Goal: Transaction & Acquisition: Purchase product/service

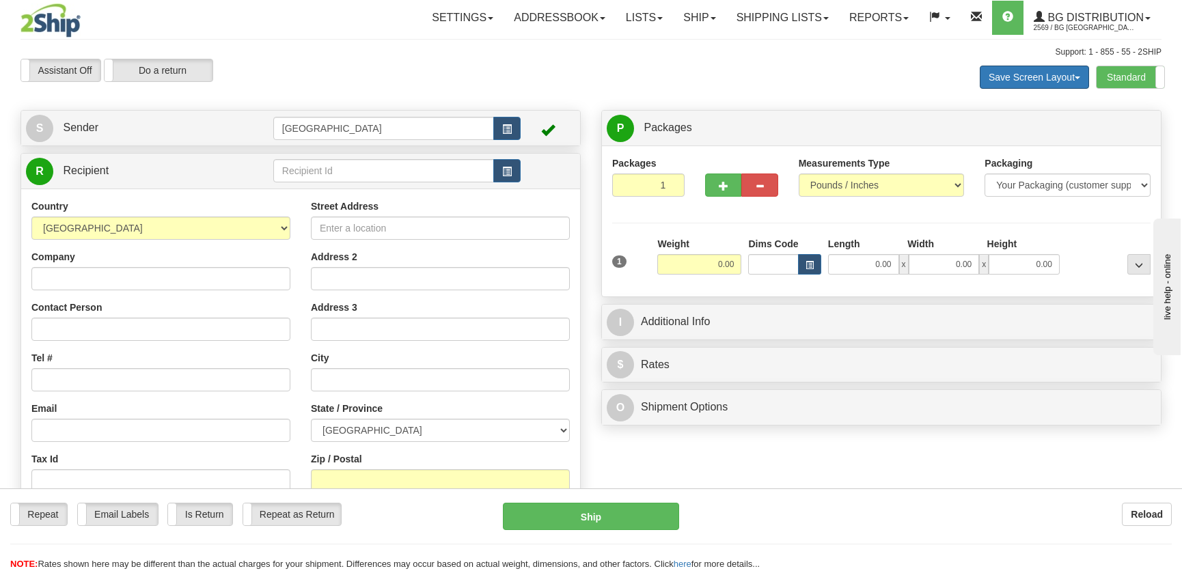
click at [1078, 76] on span at bounding box center [1076, 77] width 5 height 3
click at [1156, 76] on span at bounding box center [1164, 77] width 18 height 22
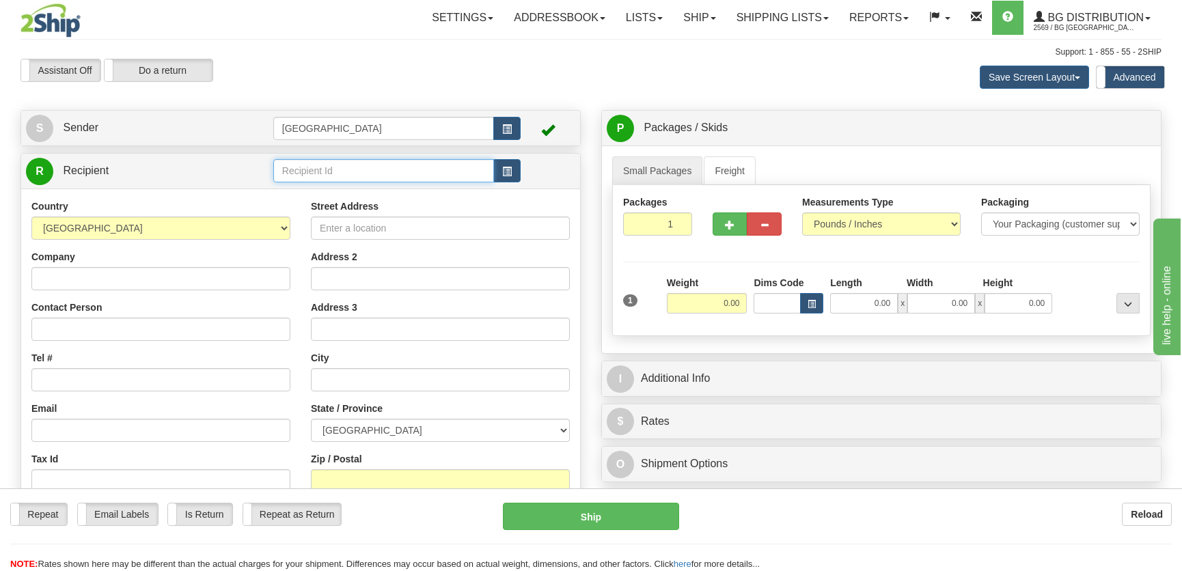
click at [403, 175] on input "text" at bounding box center [383, 170] width 221 height 23
click at [367, 191] on div "5505" at bounding box center [380, 192] width 207 height 15
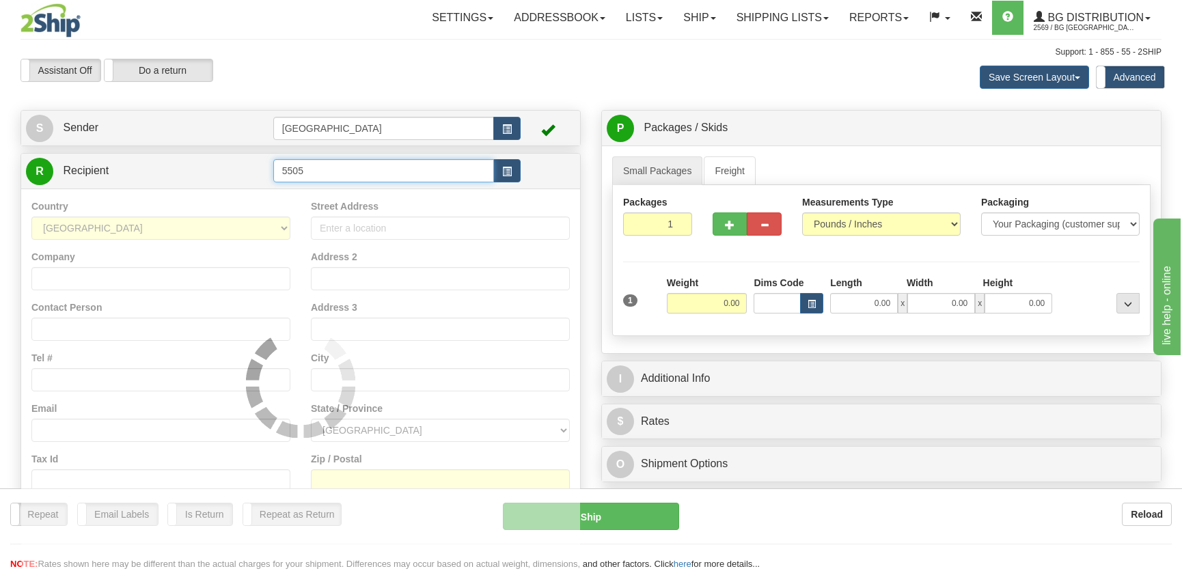
type input "5505"
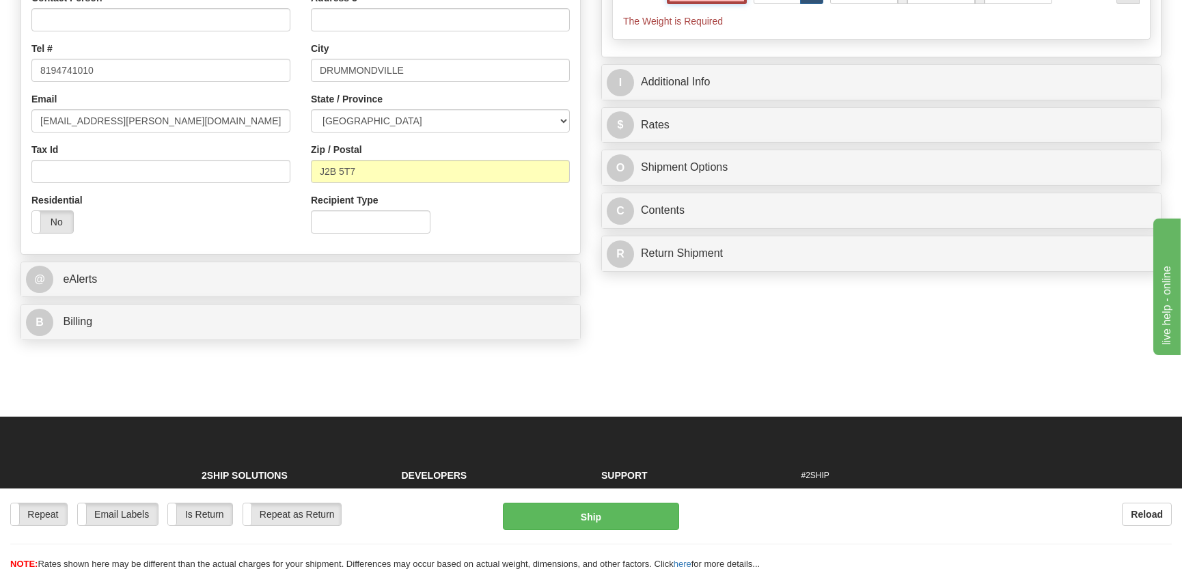
scroll to position [310, 0]
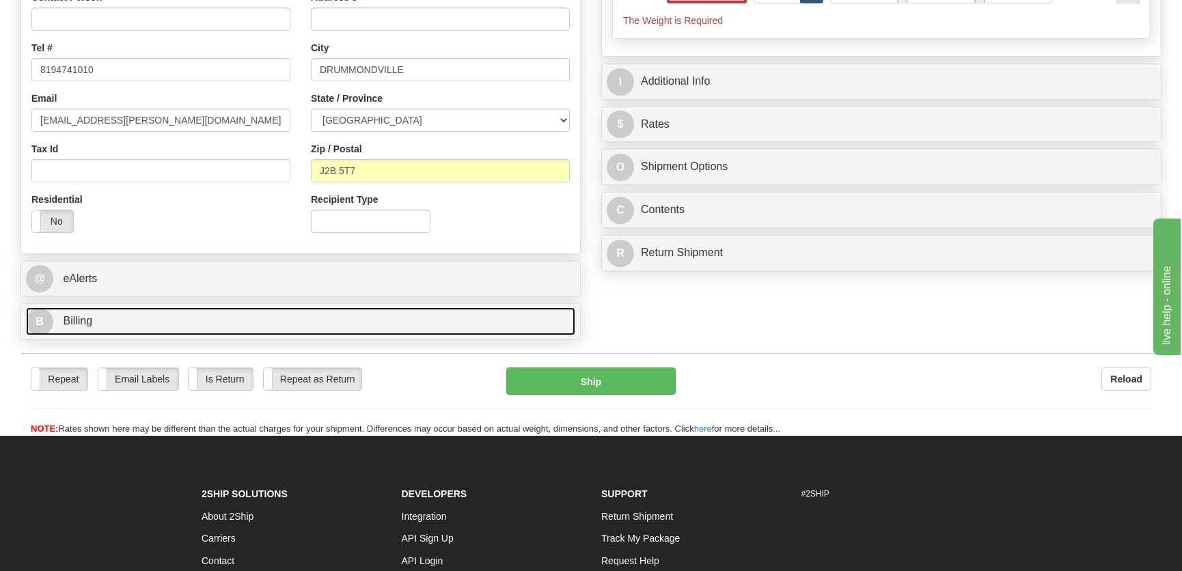
type input "0.00"
click at [198, 330] on link "B Billing" at bounding box center [300, 321] width 549 height 28
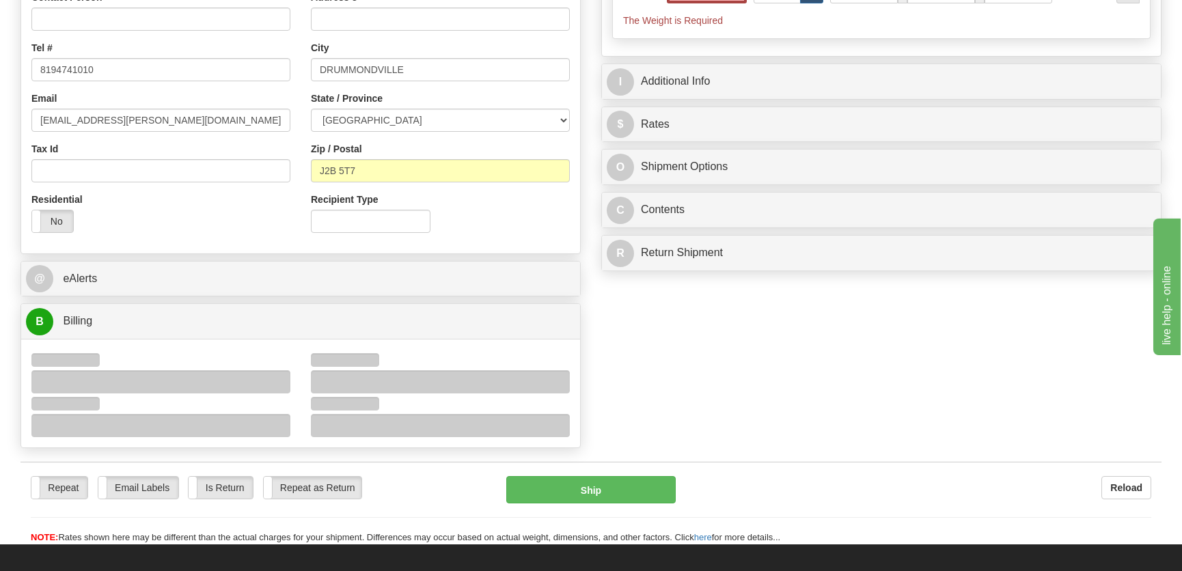
click at [115, 383] on div at bounding box center [160, 381] width 259 height 23
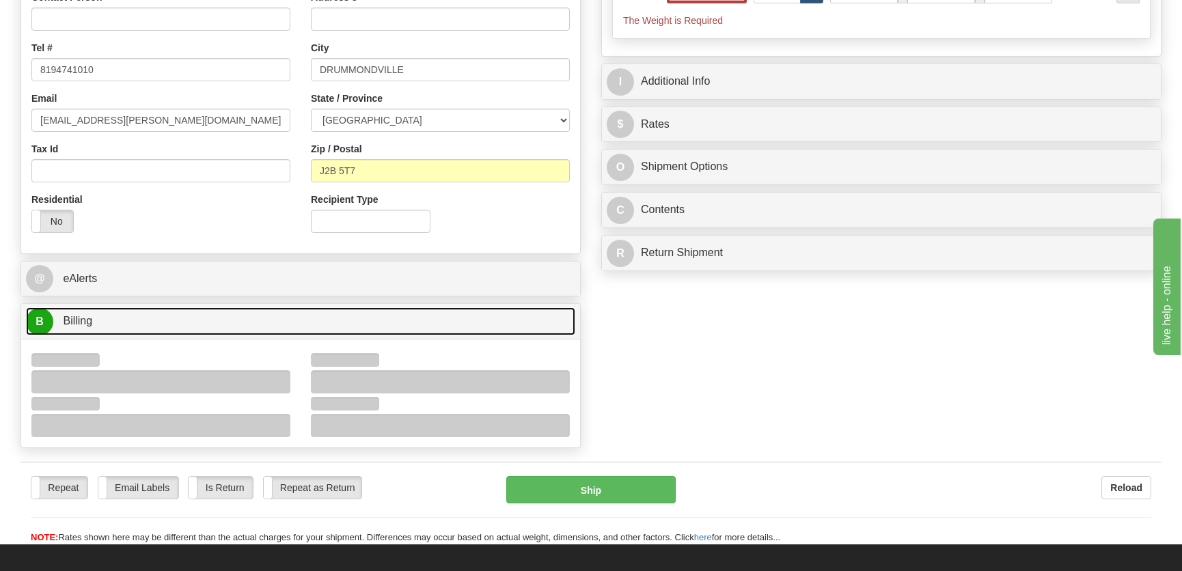
click at [134, 334] on link "B Billing" at bounding box center [300, 321] width 549 height 28
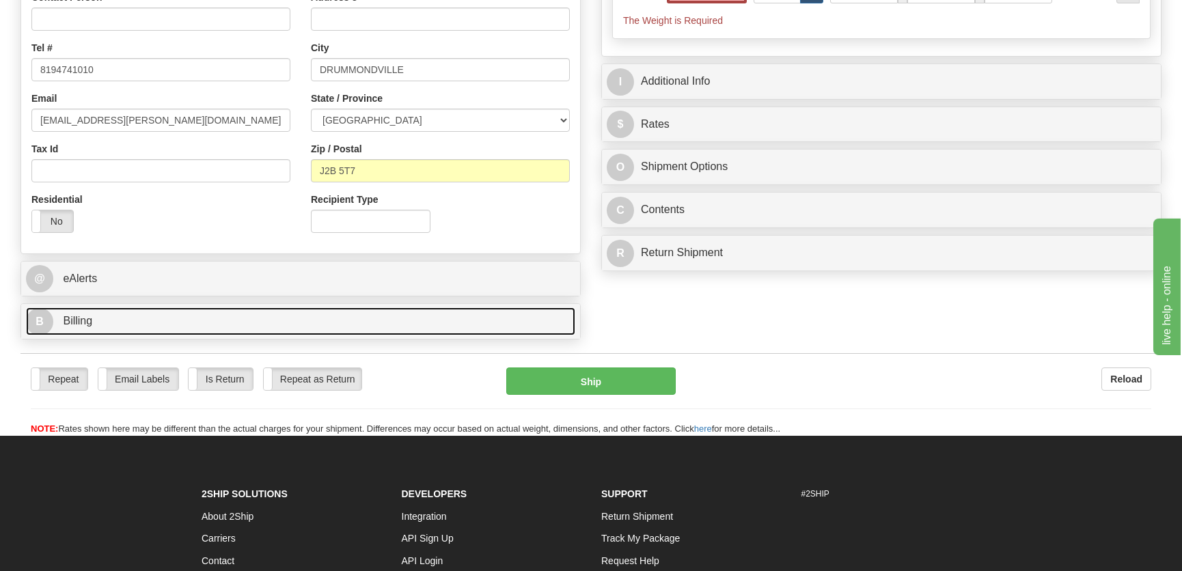
click at [141, 331] on link "B Billing" at bounding box center [300, 321] width 549 height 28
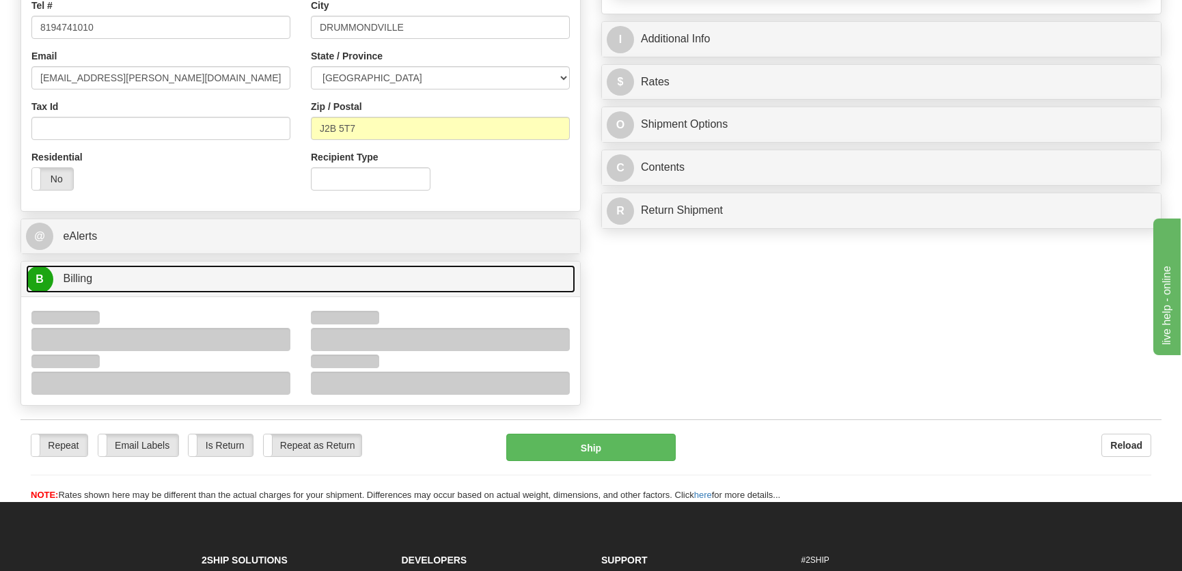
scroll to position [372, 0]
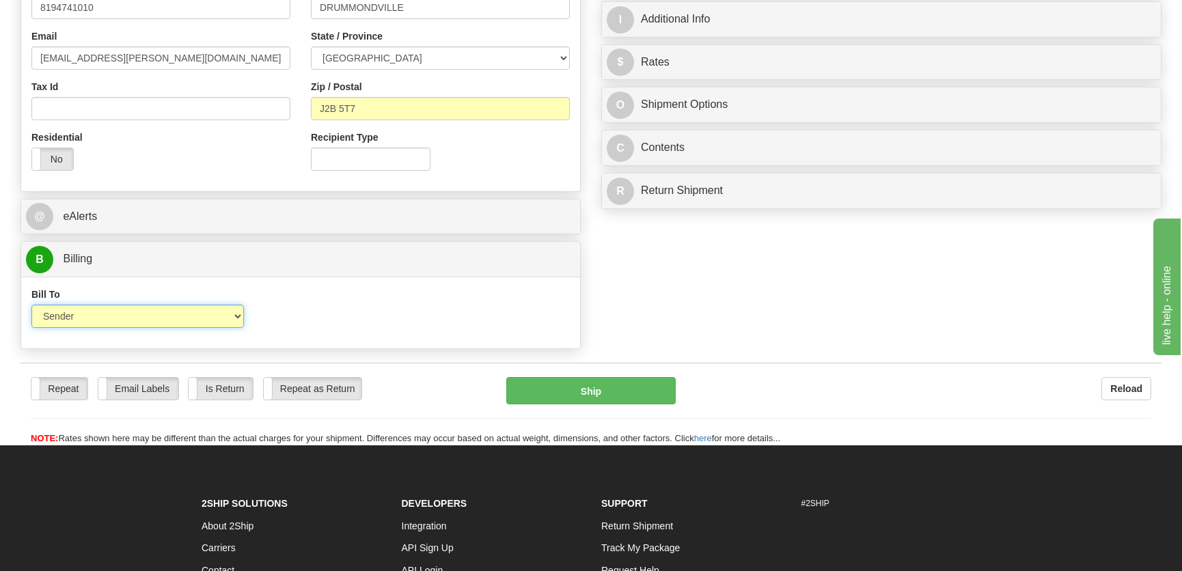
click at [212, 321] on select "Sender Recipient Third Party Collect" at bounding box center [137, 316] width 212 height 23
select select "2"
click at [31, 305] on select "Sender Recipient Third Party Collect" at bounding box center [137, 316] width 212 height 23
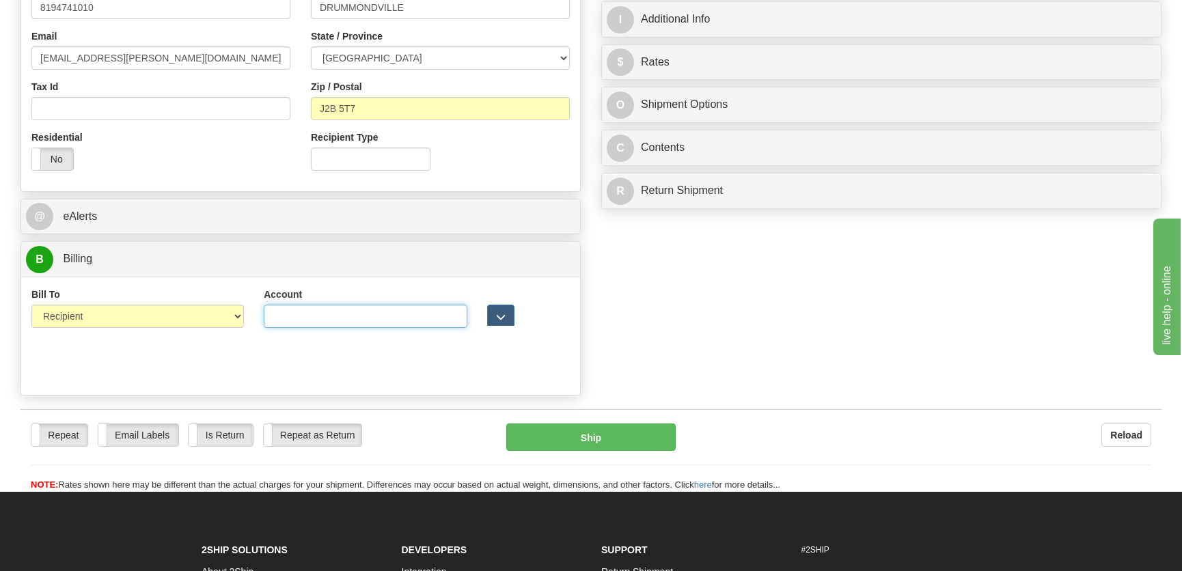
click at [270, 318] on input "Account" at bounding box center [366, 316] width 204 height 23
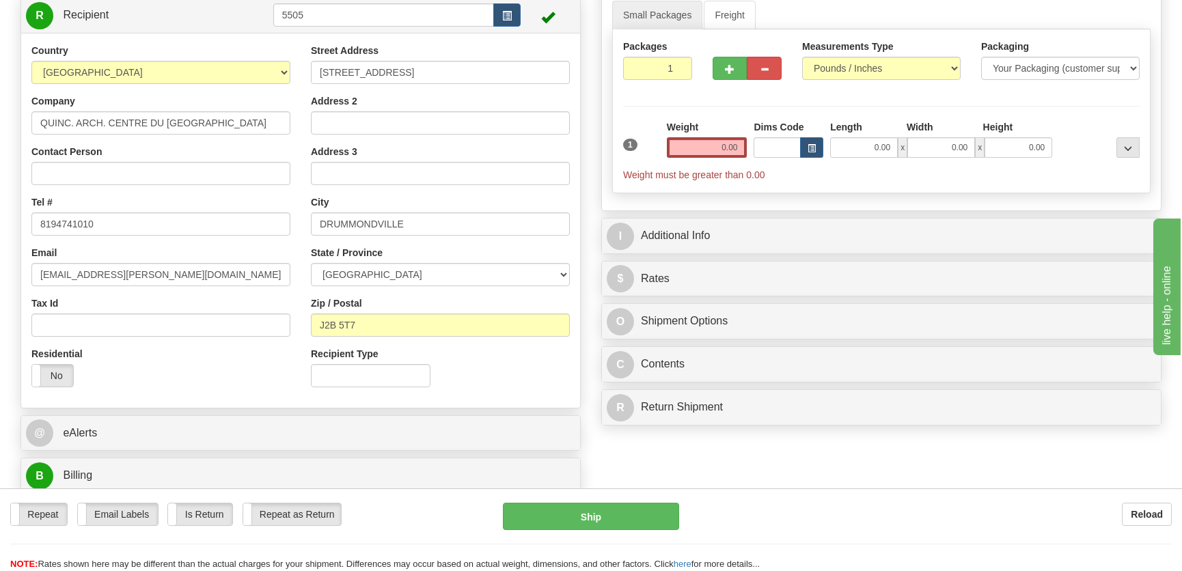
scroll to position [61, 0]
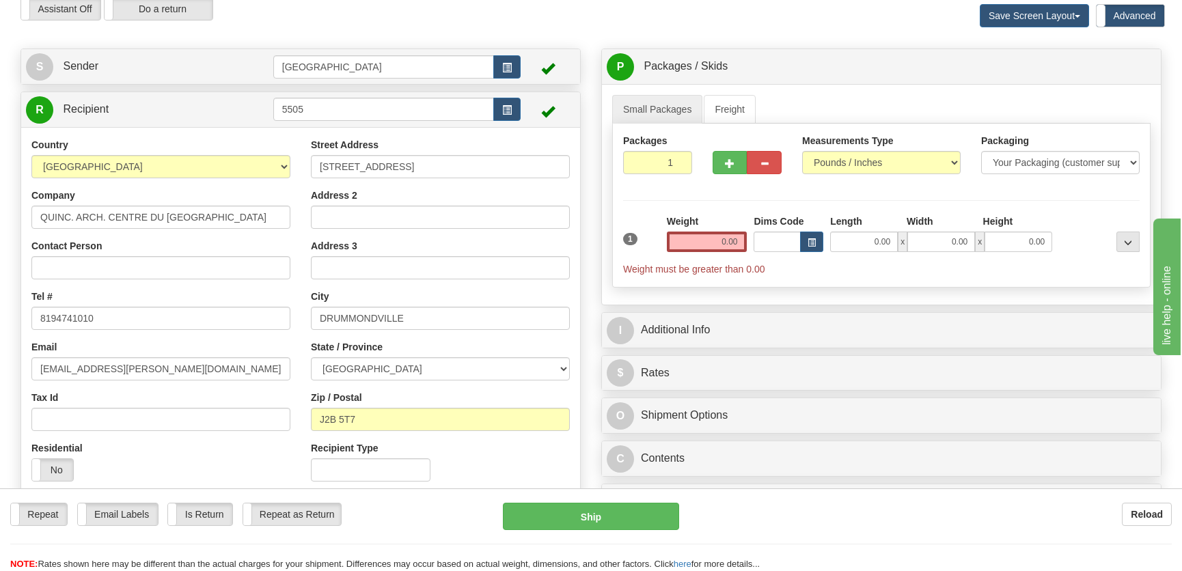
type input "9243385"
click at [856, 239] on input "0.00" at bounding box center [864, 242] width 68 height 20
type input "12.00"
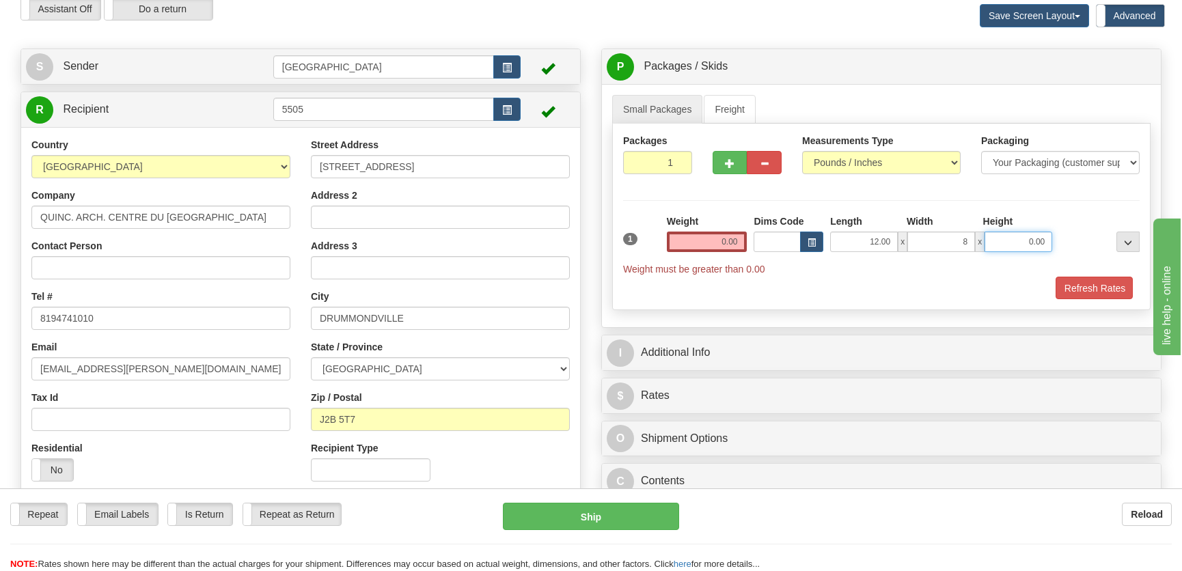
type input "8.00"
type input "7.00"
click at [679, 240] on input "0.00" at bounding box center [707, 242] width 81 height 20
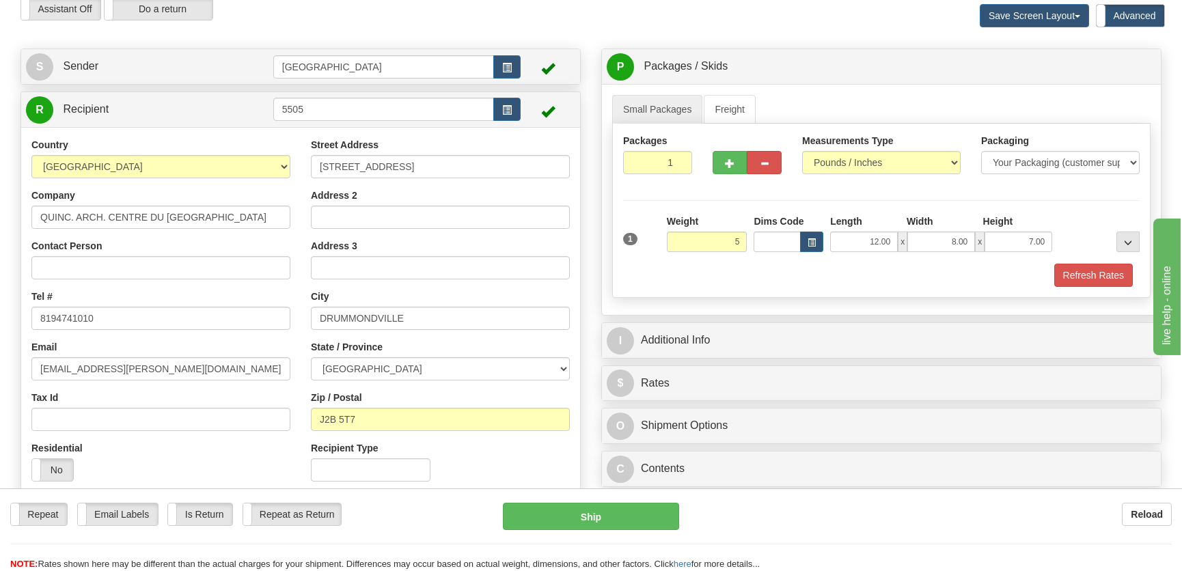
type input "5.00"
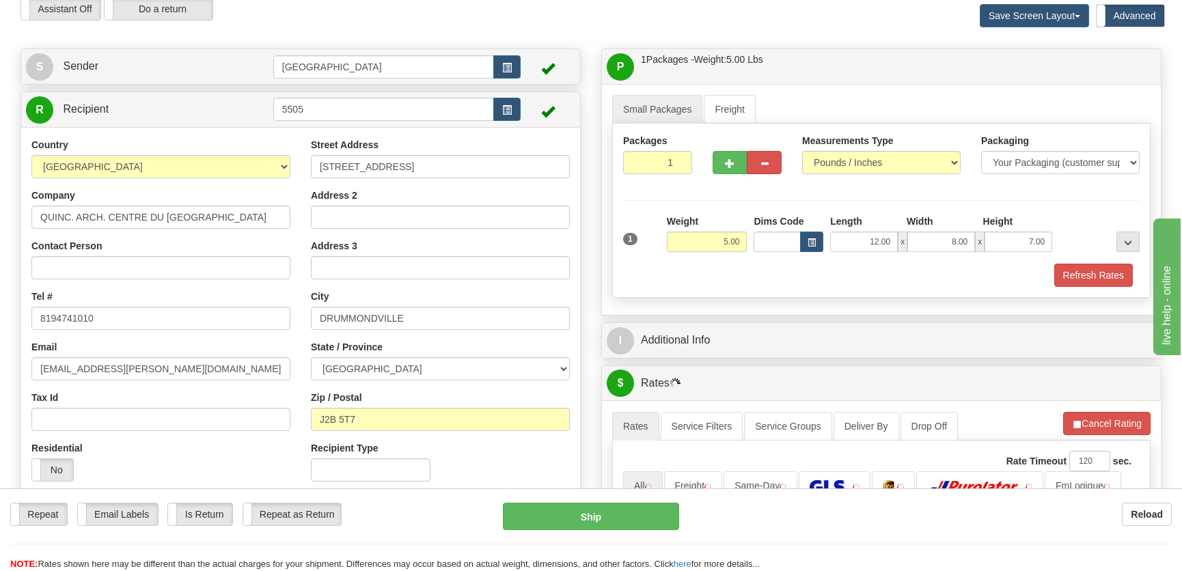
drag, startPoint x: 1046, startPoint y: 279, endPoint x: 1054, endPoint y: 280, distance: 8.3
click at [1048, 279] on div "Refresh Rates" at bounding box center [880, 275] width 523 height 23
click at [1056, 280] on button "Refresh Rates" at bounding box center [1093, 275] width 79 height 23
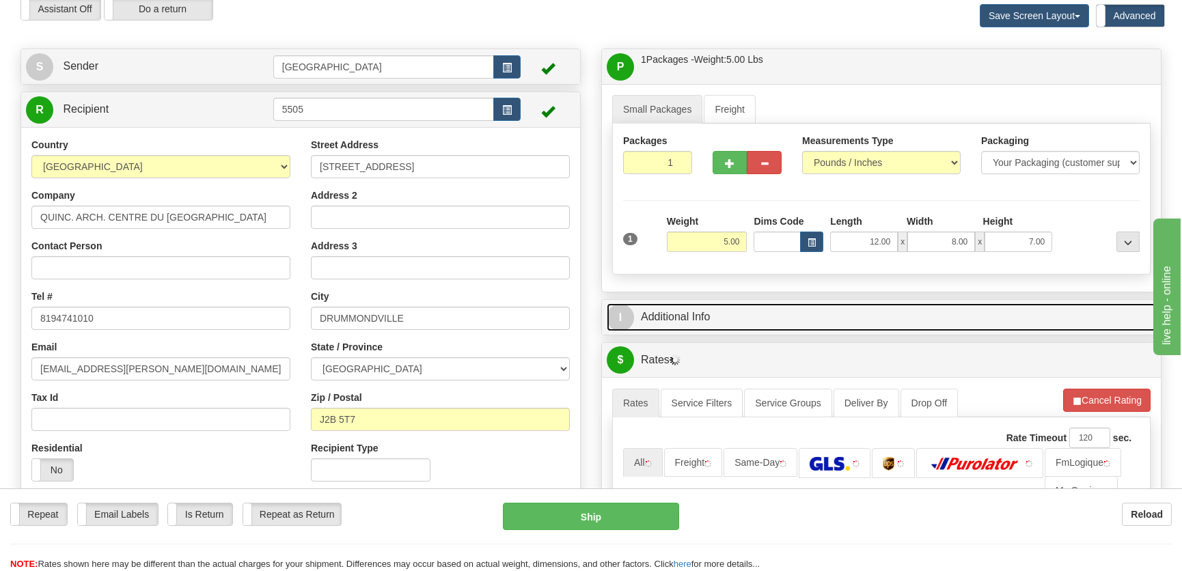
click at [969, 311] on link "I Additional Info" at bounding box center [880, 317] width 549 height 28
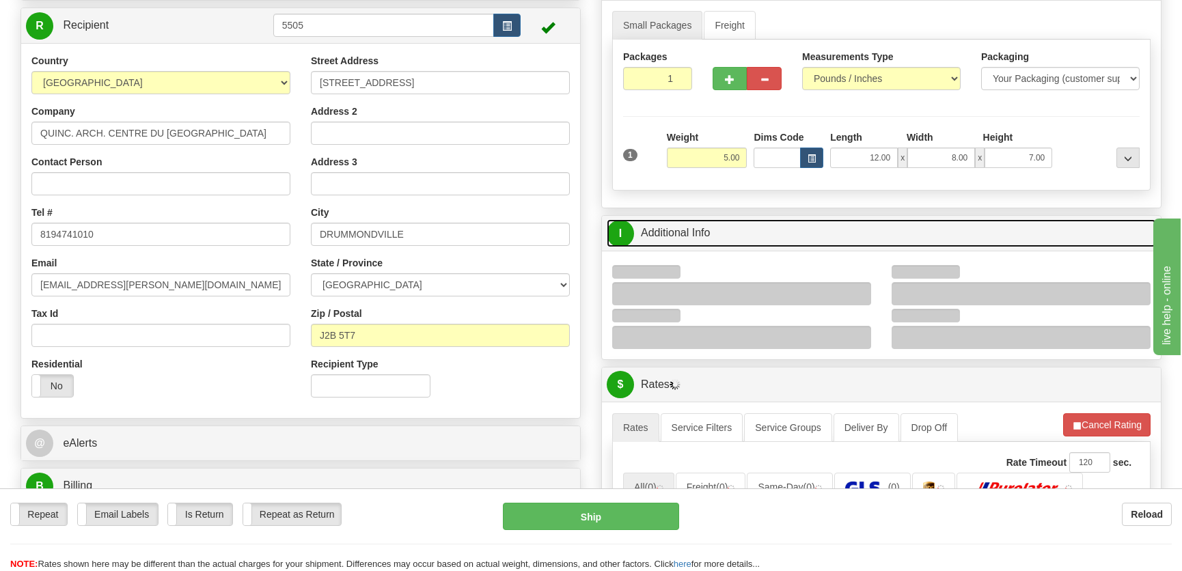
scroll to position [186, 0]
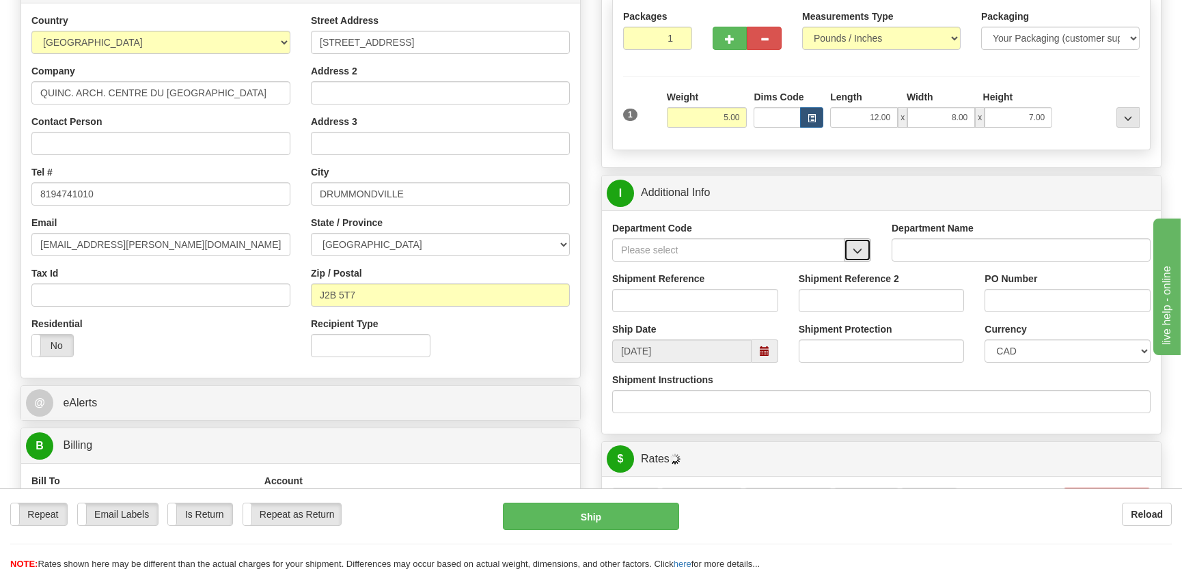
click at [856, 251] on span "button" at bounding box center [857, 251] width 10 height 9
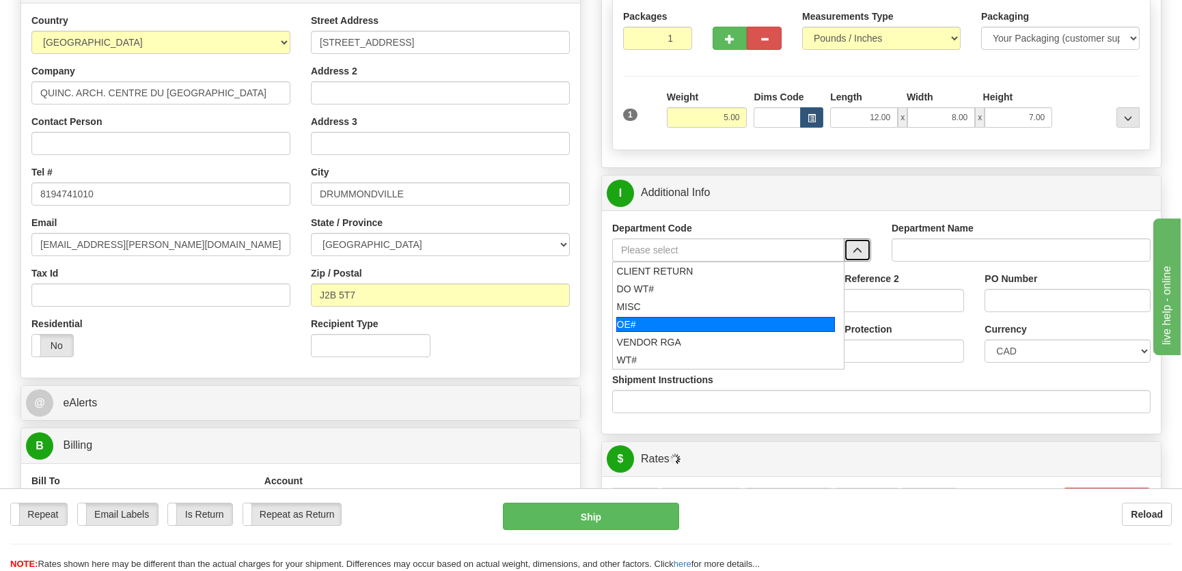
click at [665, 327] on div "OE#" at bounding box center [725, 324] width 219 height 15
type input "OE#"
type input "ORDERS"
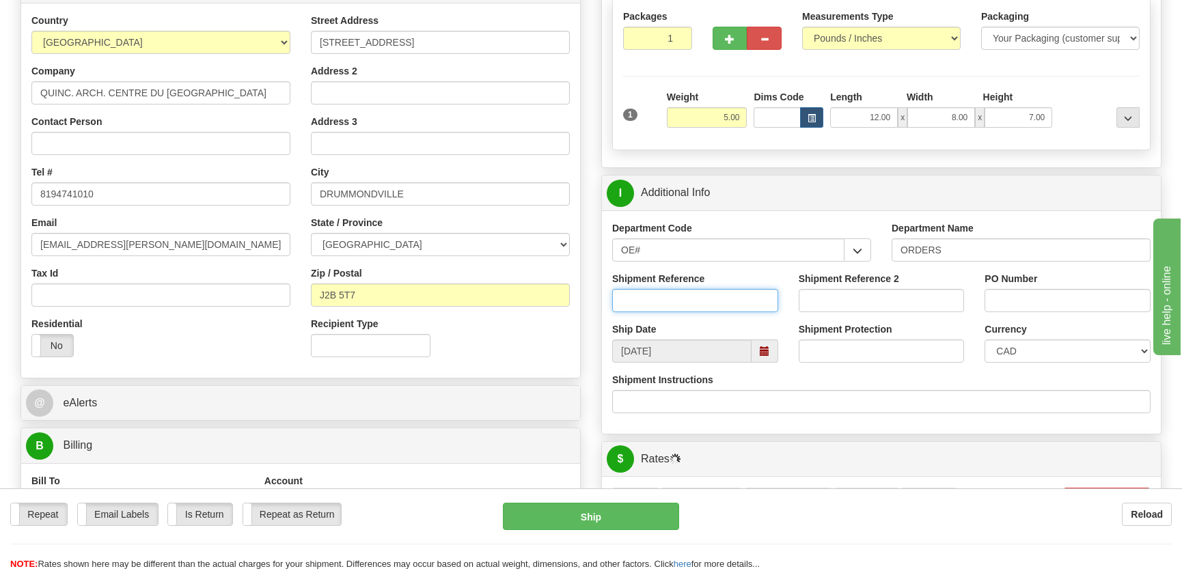
click at [689, 292] on input "Shipment Reference" at bounding box center [695, 300] width 166 height 23
type input "50323660-00"
click at [1080, 290] on input "PO Number" at bounding box center [1067, 300] width 166 height 23
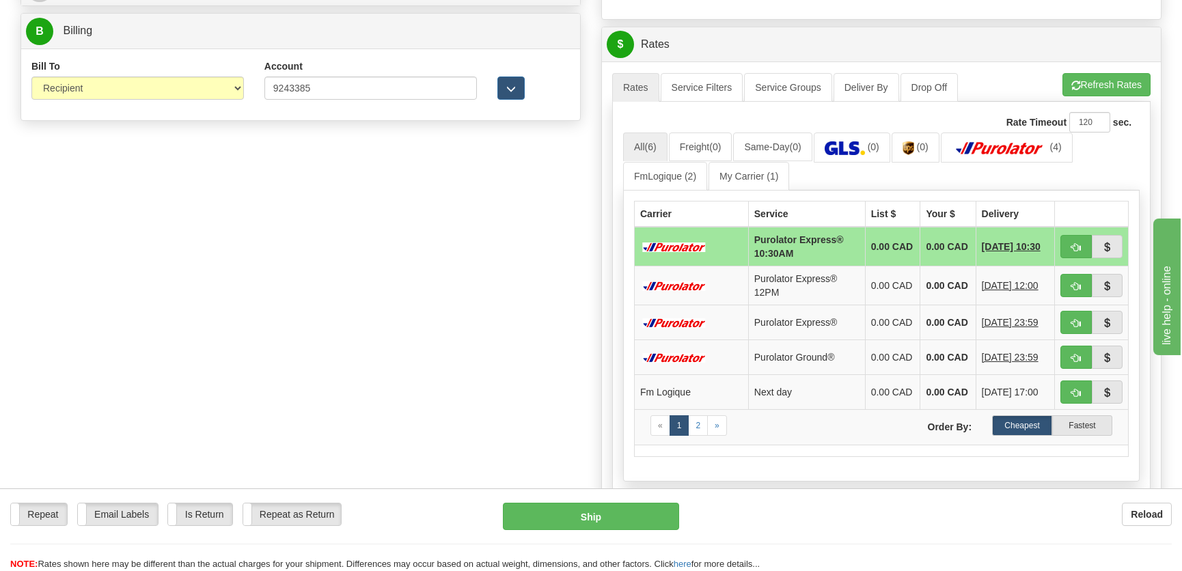
scroll to position [621, 0]
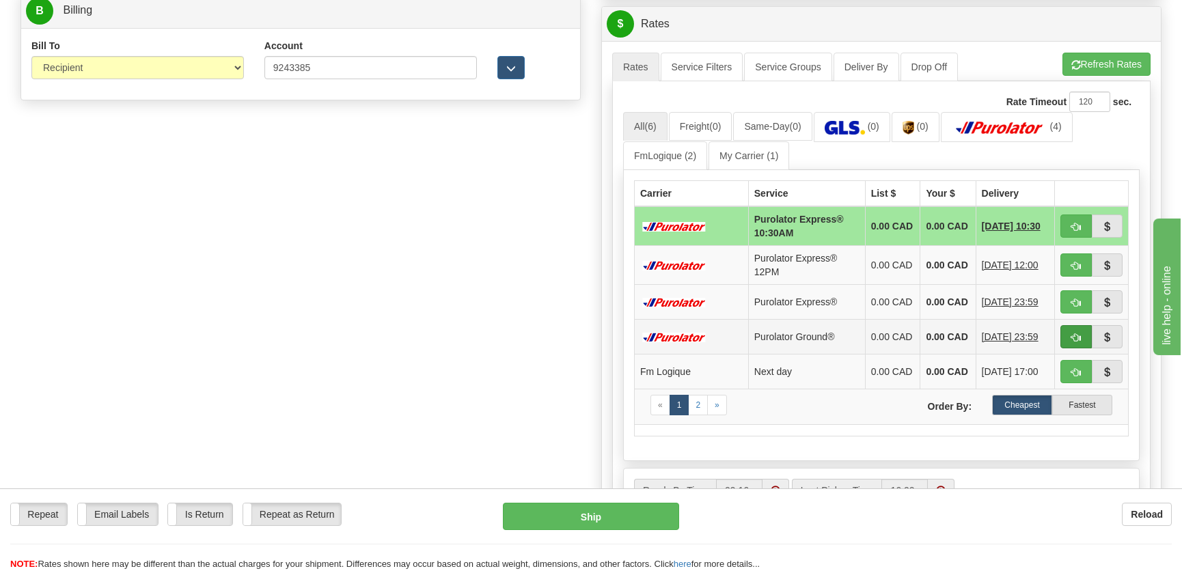
type input "."
click at [1074, 335] on button "button" at bounding box center [1075, 336] width 31 height 23
type input "260"
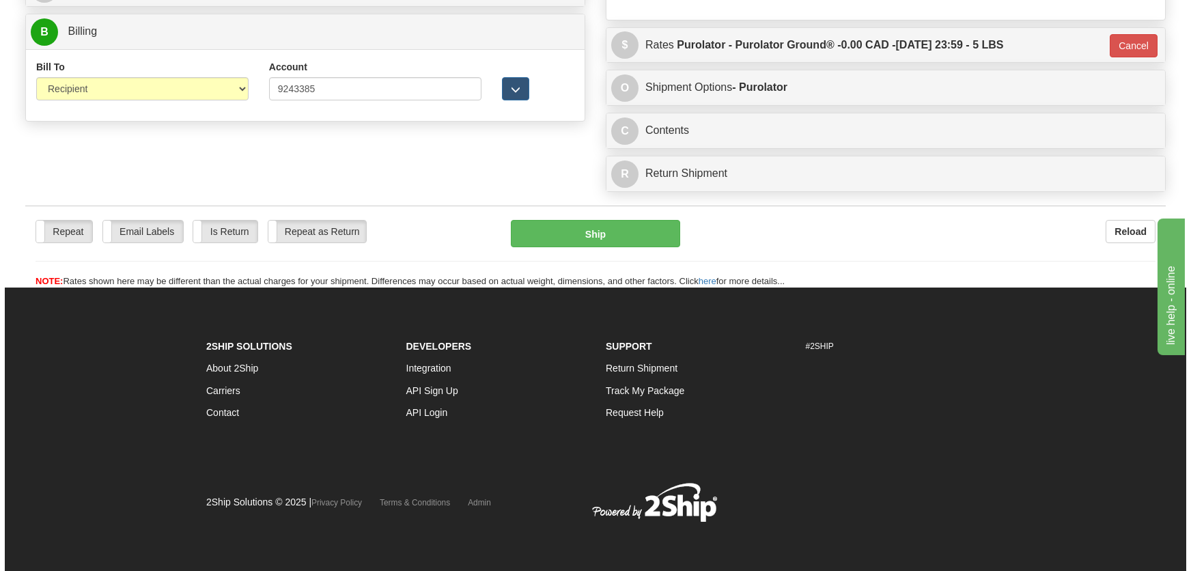
scroll to position [600, 0]
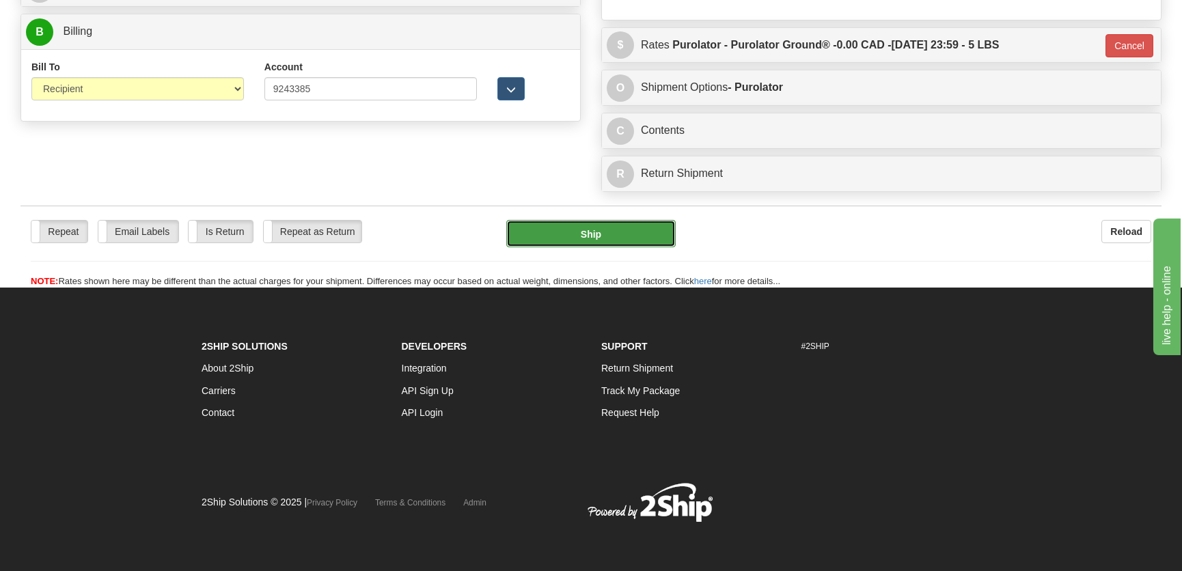
click at [529, 232] on button "Ship" at bounding box center [590, 233] width 169 height 27
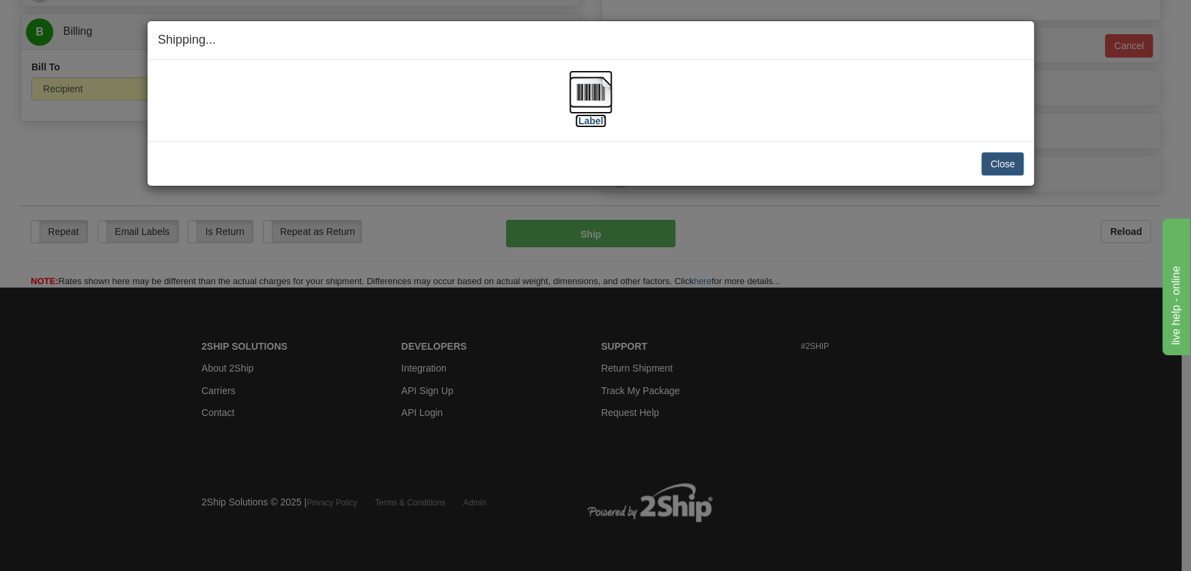
click at [590, 115] on label "[Label]" at bounding box center [590, 121] width 31 height 14
click at [1020, 160] on button "Close" at bounding box center [1002, 163] width 42 height 23
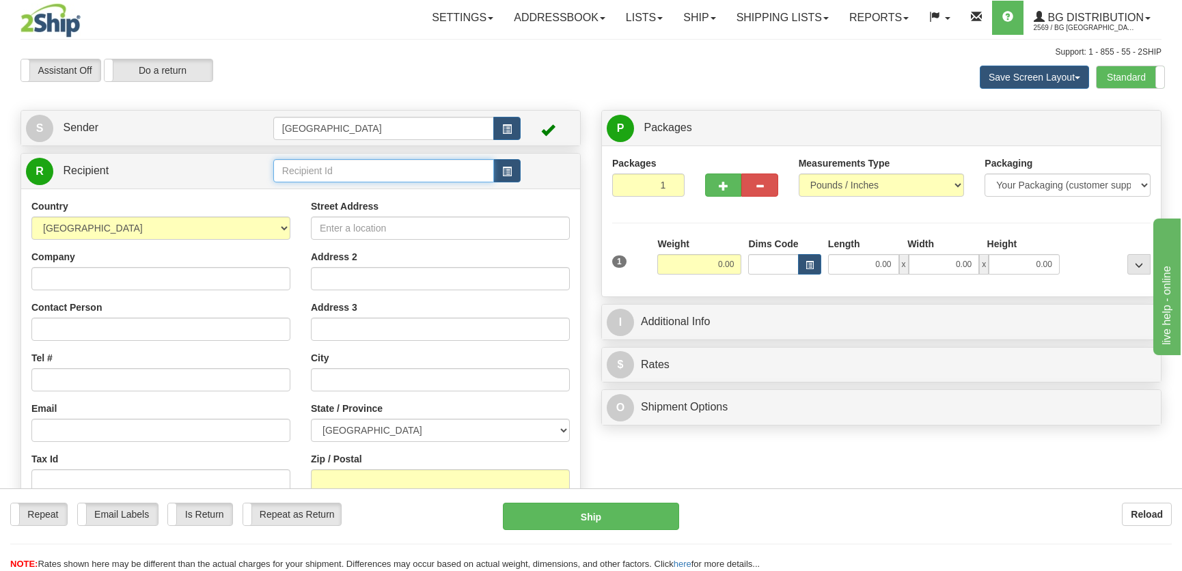
click at [347, 176] on input "text" at bounding box center [383, 170] width 221 height 23
click at [352, 187] on div "9588" at bounding box center [380, 192] width 207 height 15
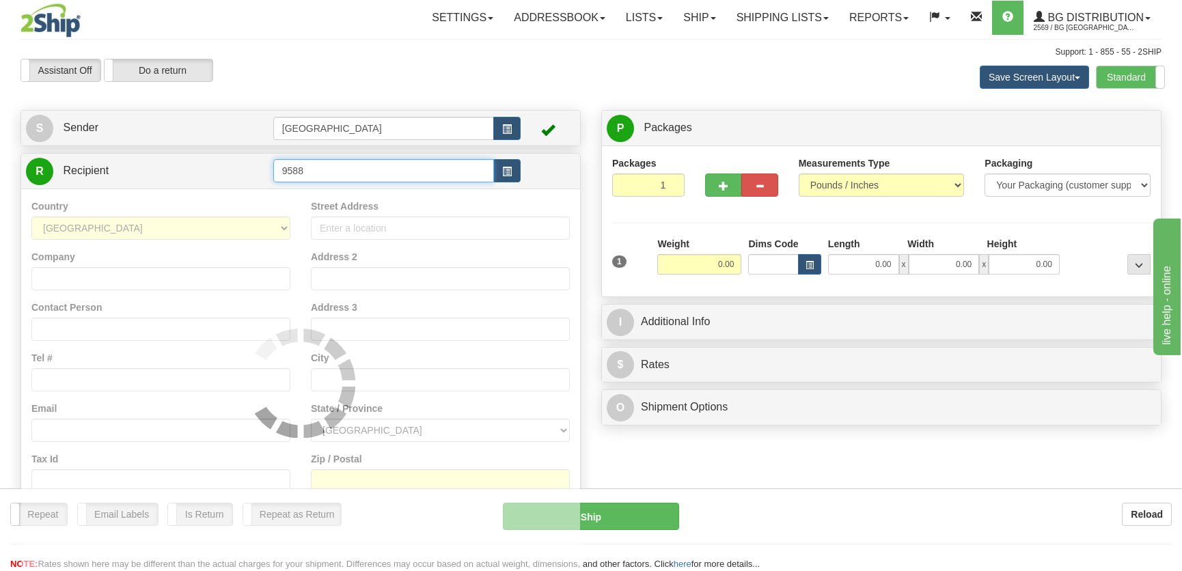
type input "9588"
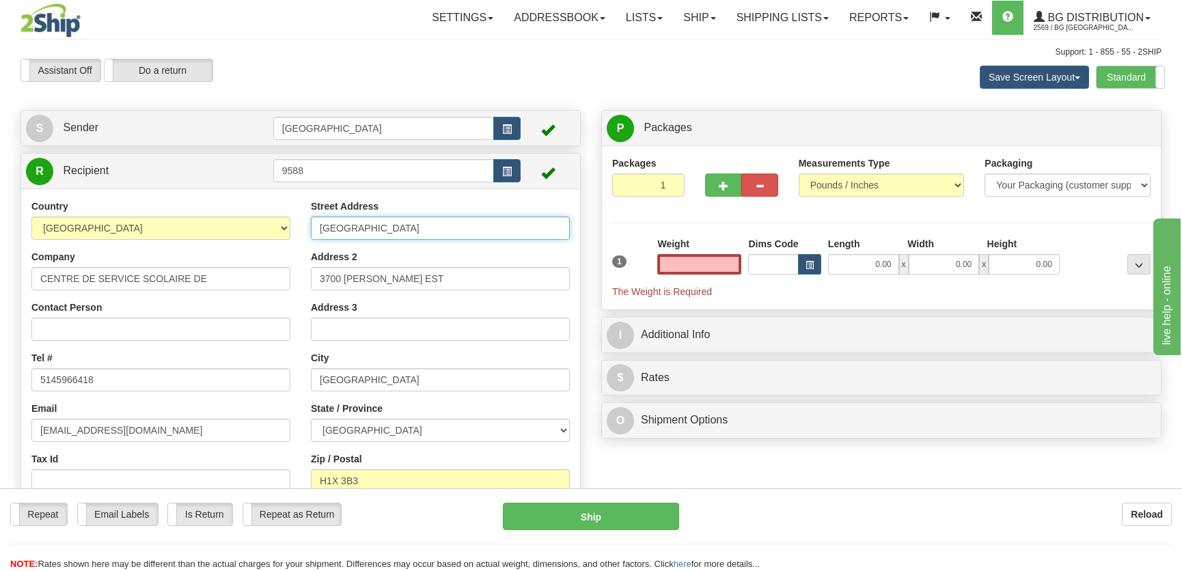
type input "0.00"
drag, startPoint x: 430, startPoint y: 231, endPoint x: 272, endPoint y: 227, distance: 158.5
click at [272, 227] on div "Country AFGHANISTAN ALAND ISLANDS ALBANIA ALGERIA AMERICAN SAMOA ANDORRA ANGOLA…" at bounding box center [300, 376] width 559 height 354
type input "3735 Drolet"
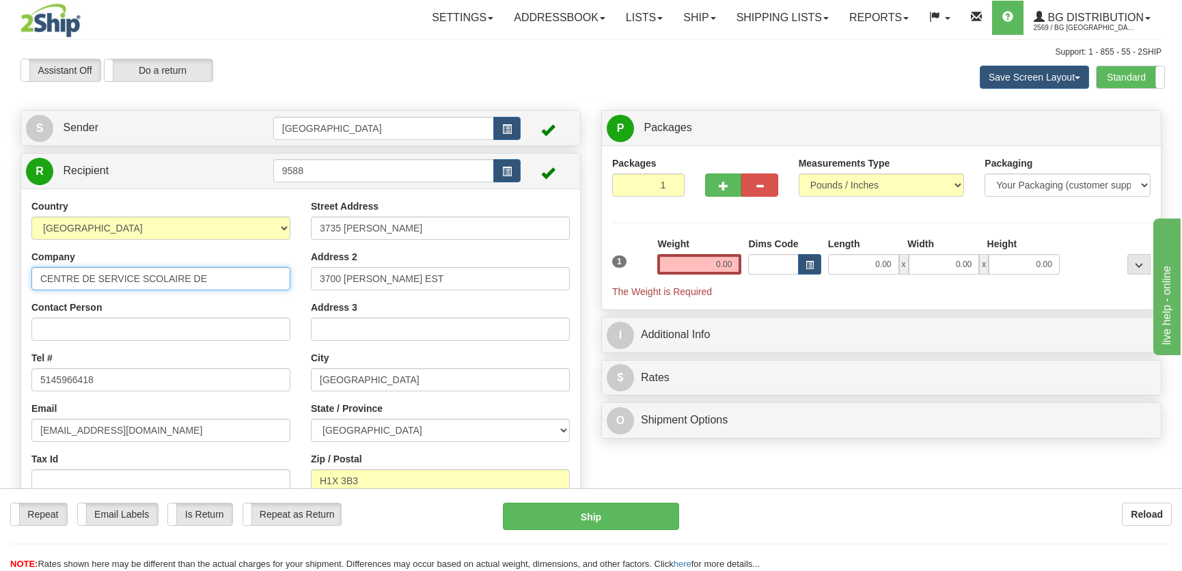
type input "CENTRE DE SERVICE SCOLAIRE DE MTL"
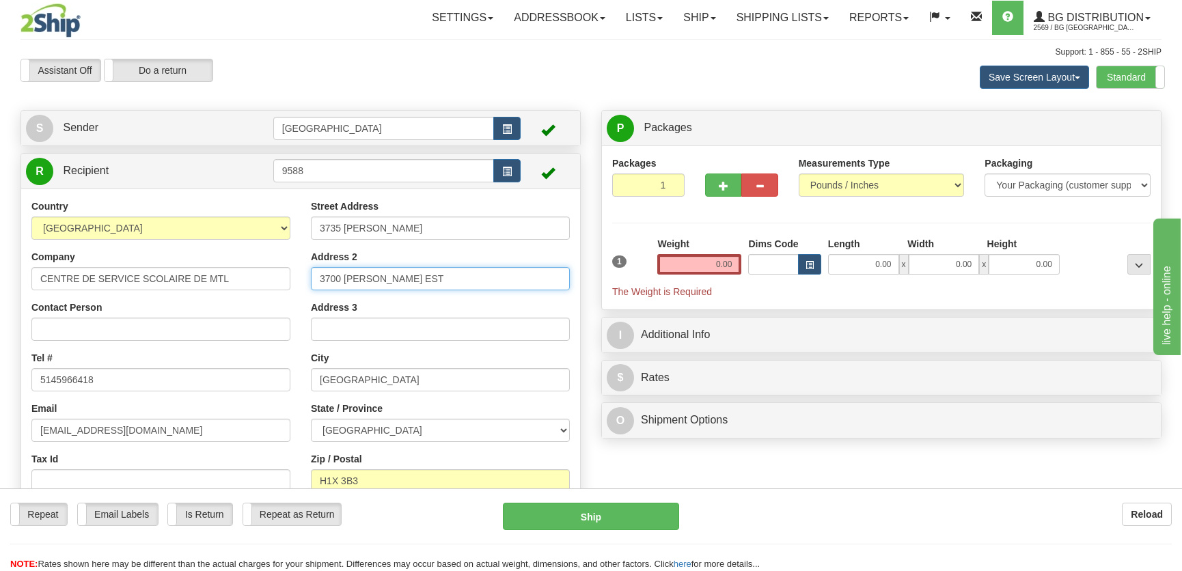
type input "Édifice des Pins"
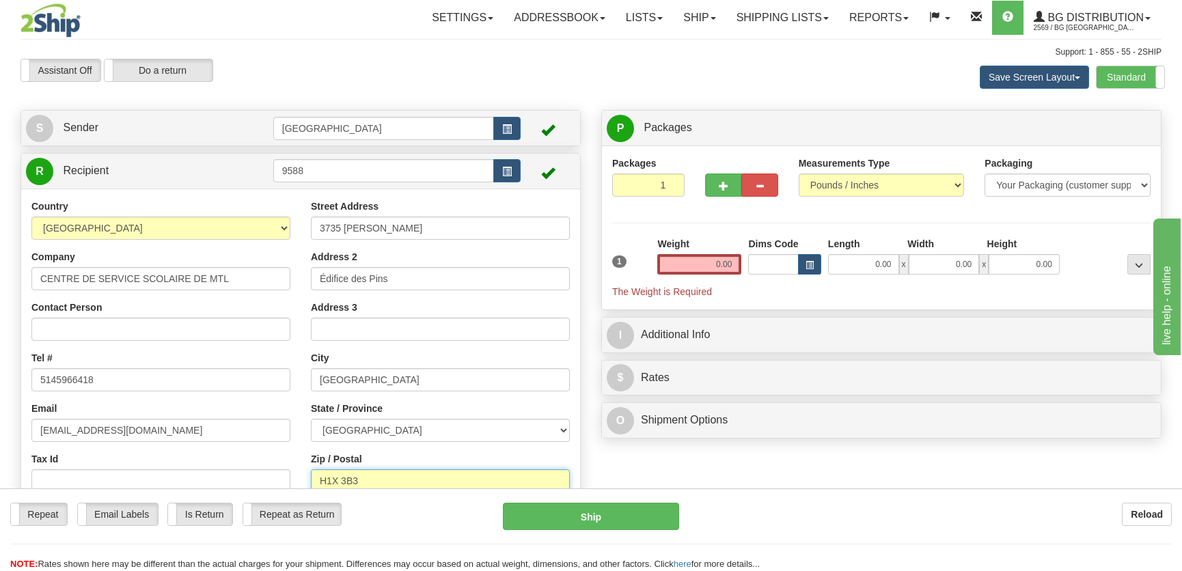
type input "h2x 3h7"
click at [882, 264] on input "0.00" at bounding box center [863, 264] width 71 height 20
type input "10.00"
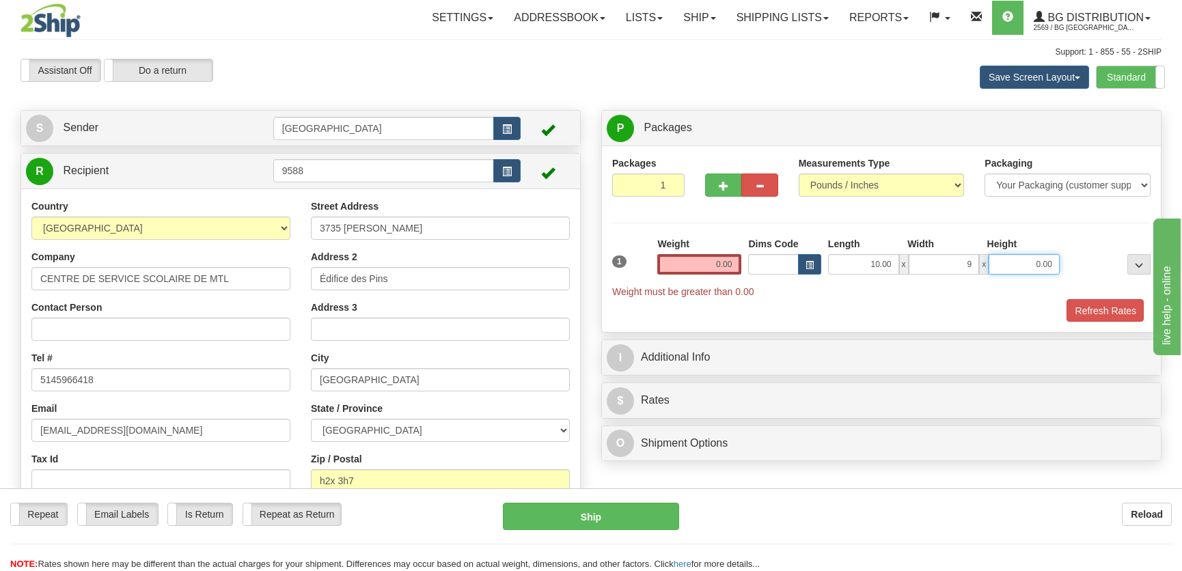
type input "9.00"
type input "4.00"
click at [729, 188] on button "button" at bounding box center [723, 184] width 36 height 23
radio input "true"
type input "2"
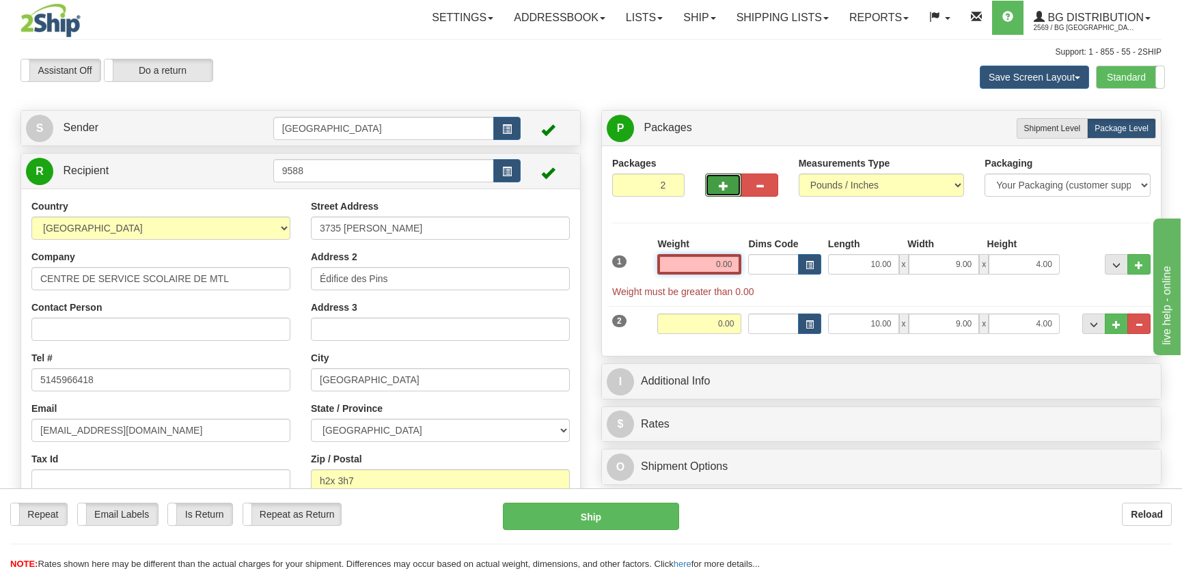
click at [733, 268] on input "0.00" at bounding box center [699, 264] width 84 height 20
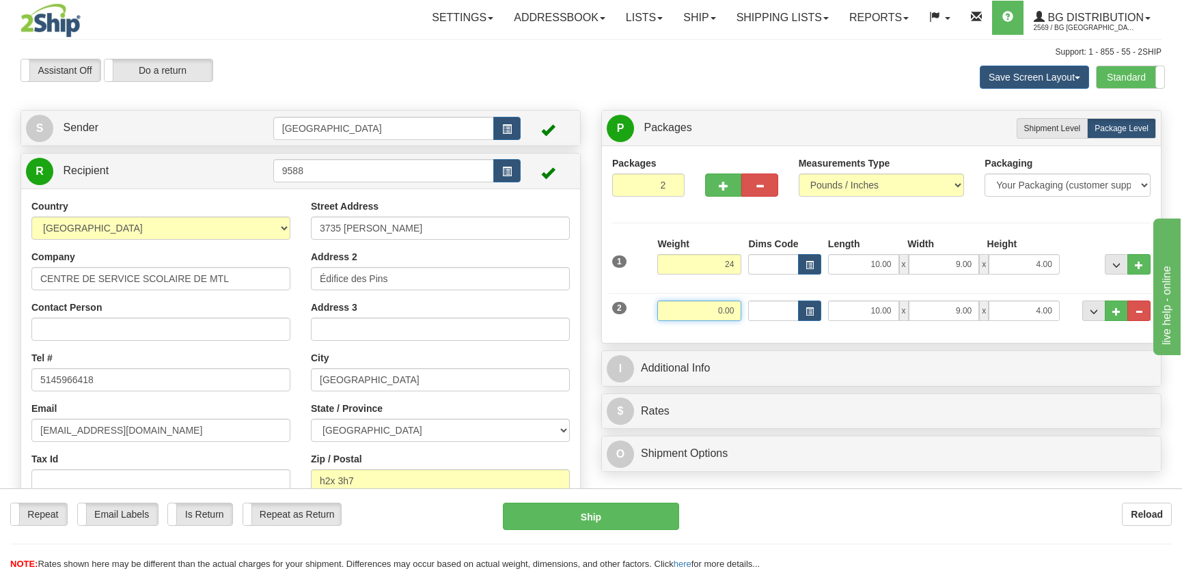
type input "24.00"
click at [723, 315] on input "0.00" at bounding box center [699, 311] width 84 height 20
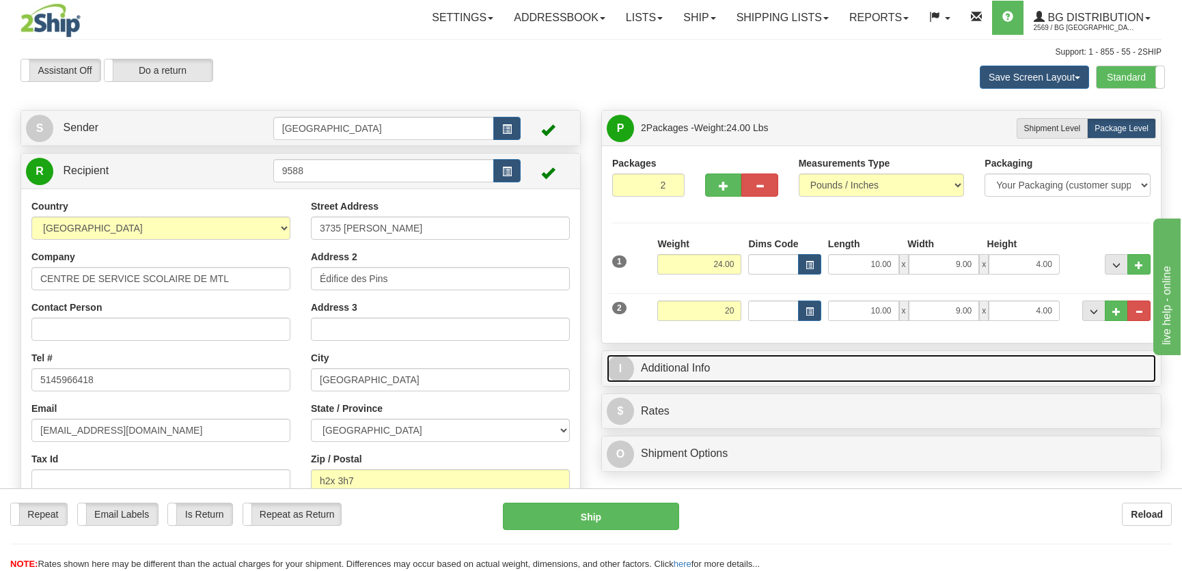
click at [794, 369] on link "I Additional Info" at bounding box center [880, 368] width 549 height 28
type input "20.00"
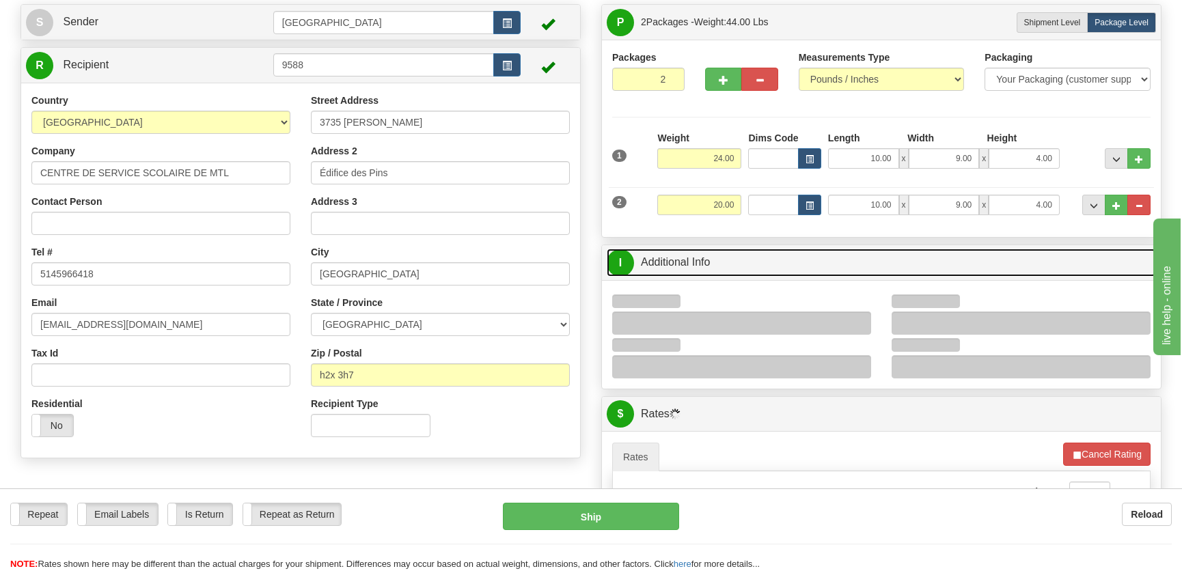
scroll to position [186, 0]
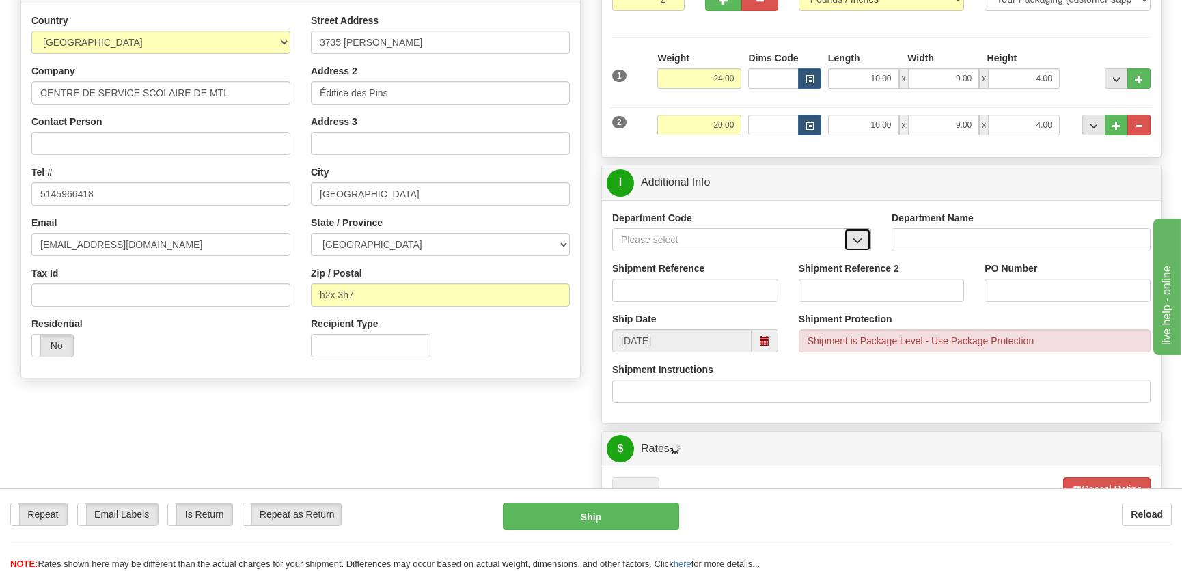
click at [849, 238] on button "button" at bounding box center [856, 239] width 27 height 23
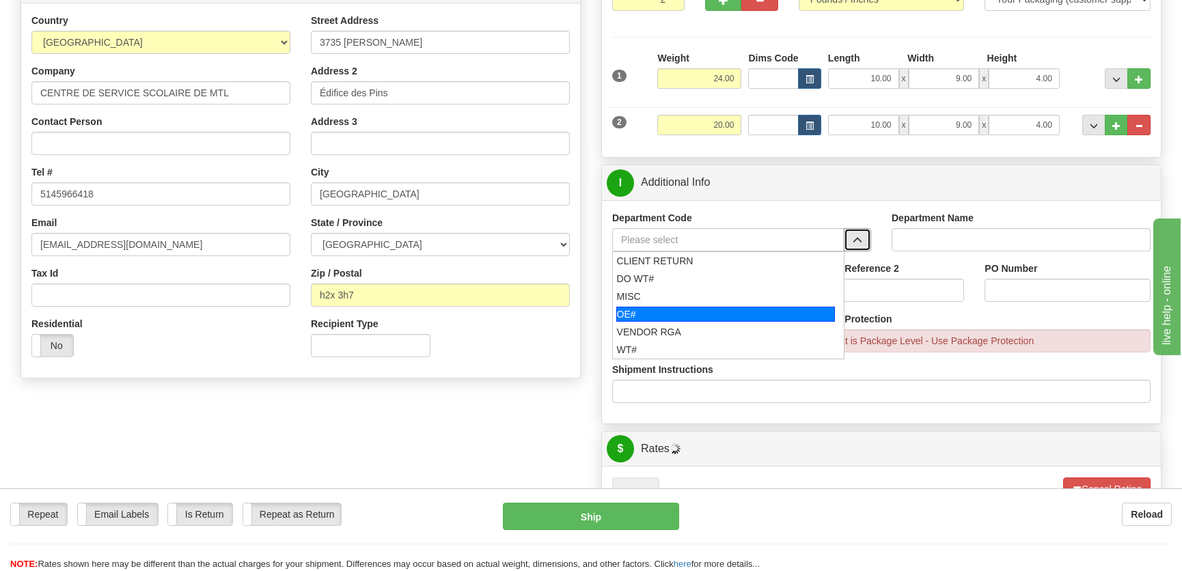
click at [697, 313] on div "OE#" at bounding box center [725, 314] width 219 height 15
type input "OE#"
type input "ORDERS"
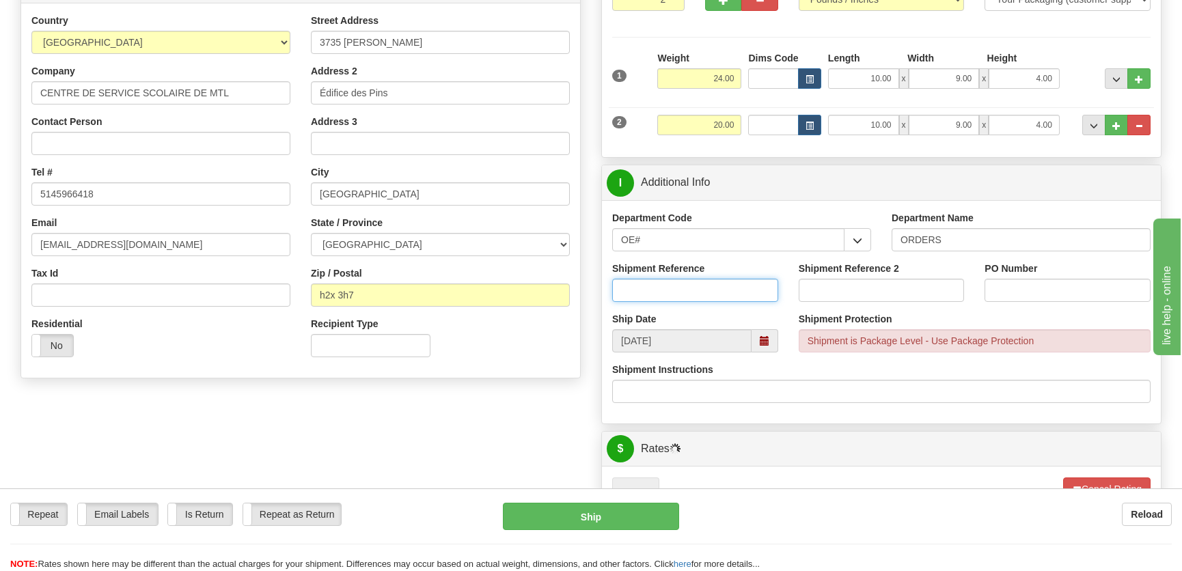
click at [703, 291] on input "Shipment Reference" at bounding box center [695, 290] width 166 height 23
type input "50320408-04,50320637-01"
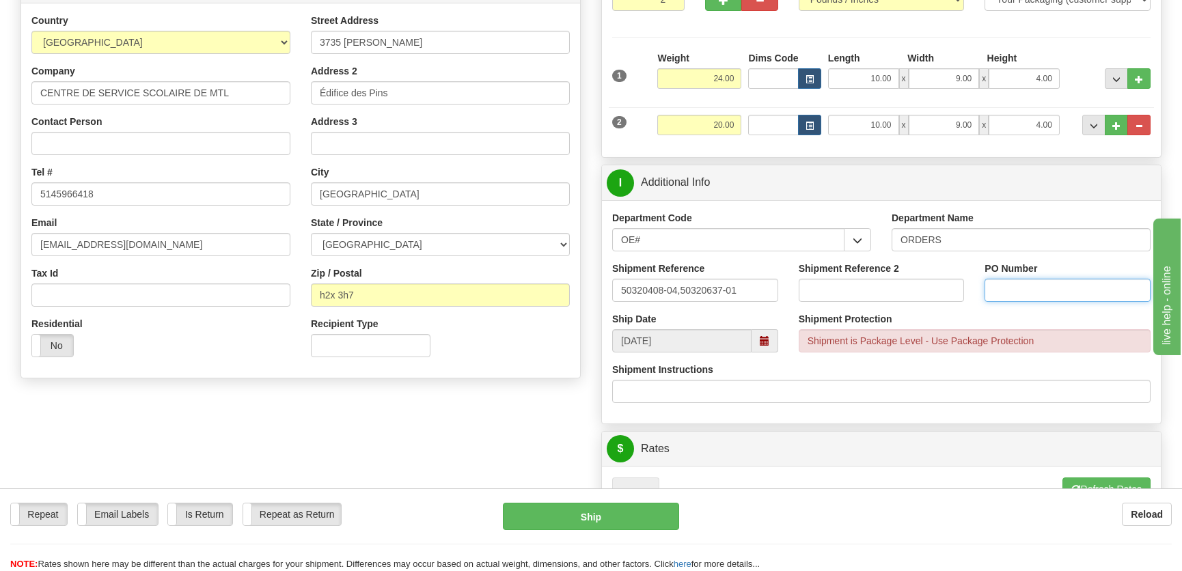
click at [997, 283] on input "PO Number" at bounding box center [1067, 290] width 166 height 23
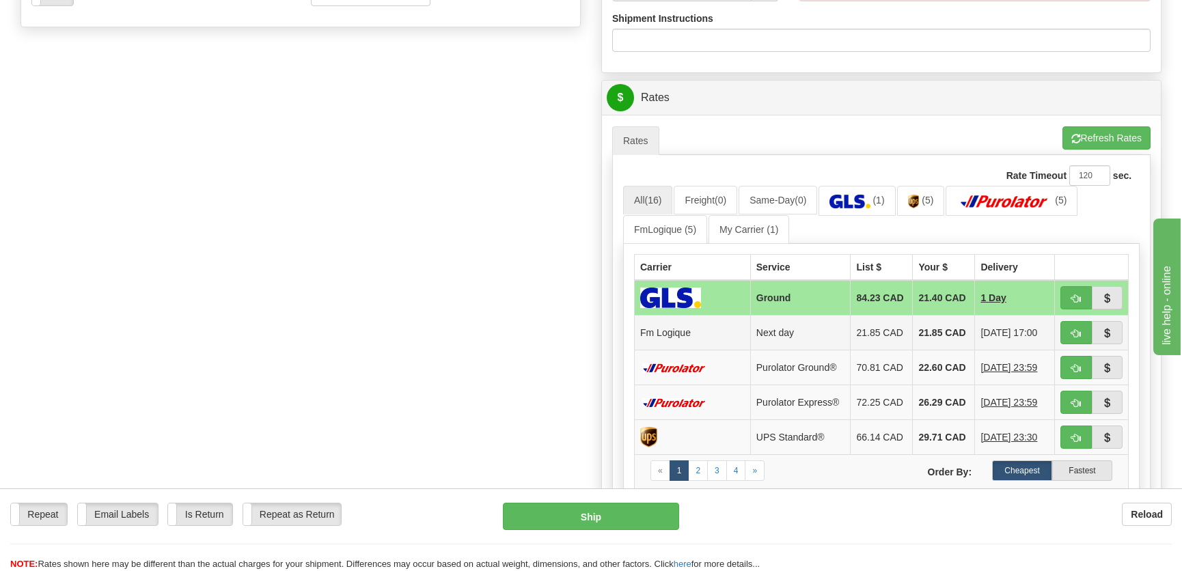
scroll to position [559, 0]
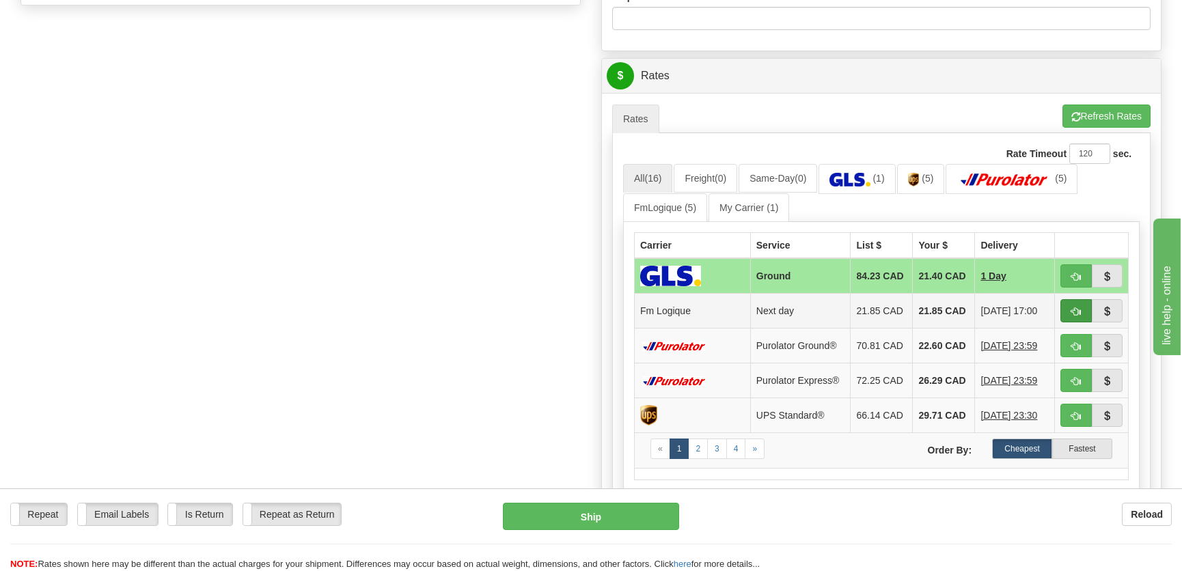
type input "."
click at [1060, 309] on button "button" at bounding box center [1075, 310] width 31 height 23
type input "jour"
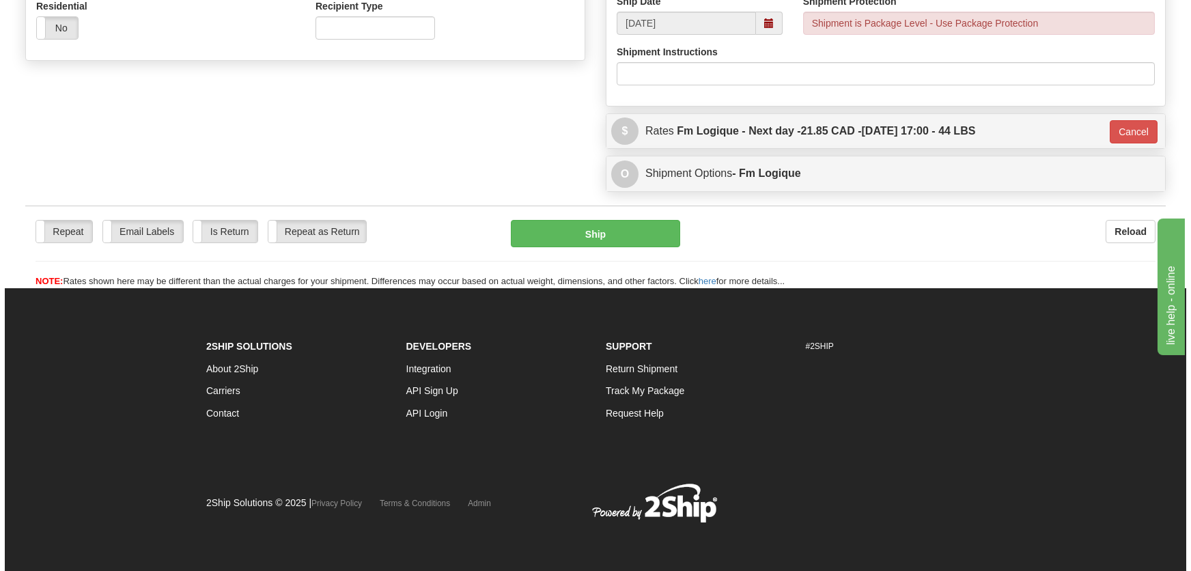
scroll to position [503, 0]
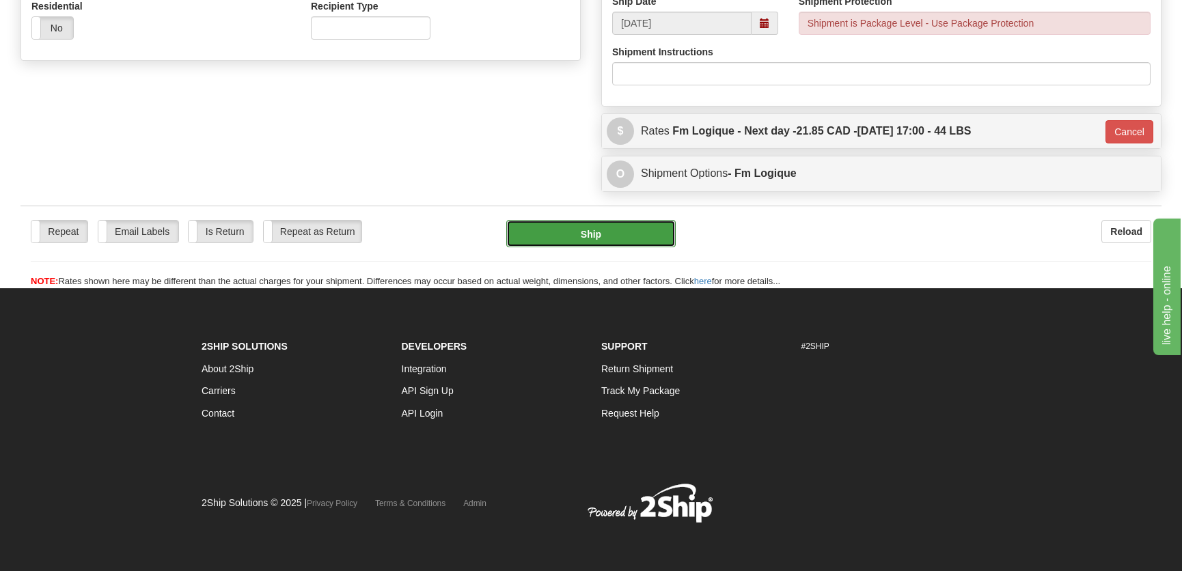
click at [641, 235] on button "Ship" at bounding box center [590, 233] width 169 height 27
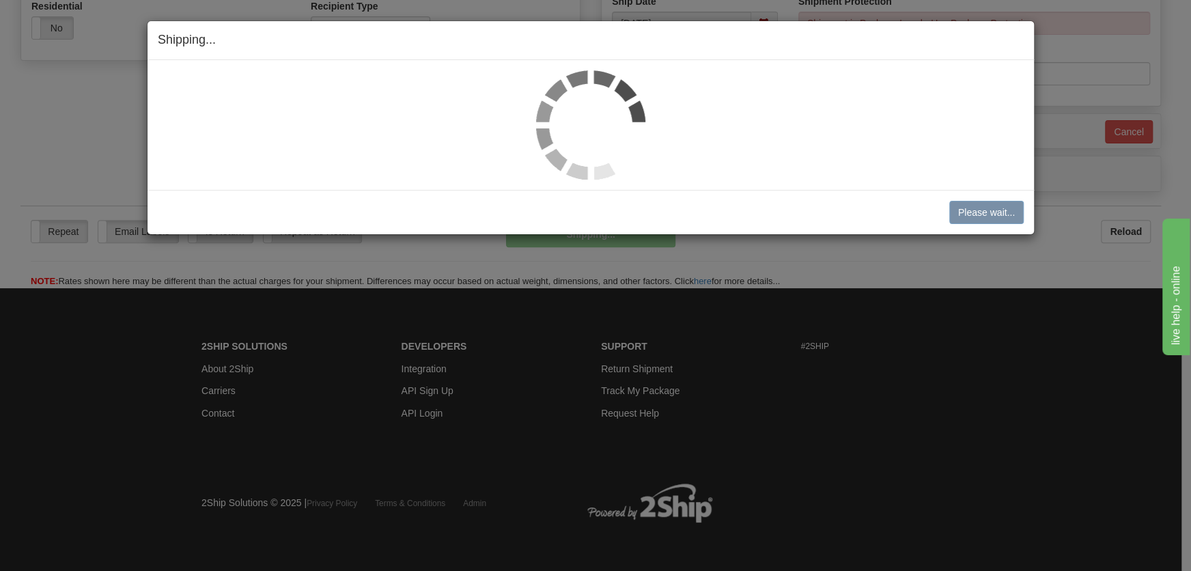
click at [591, 106] on img at bounding box center [590, 124] width 109 height 109
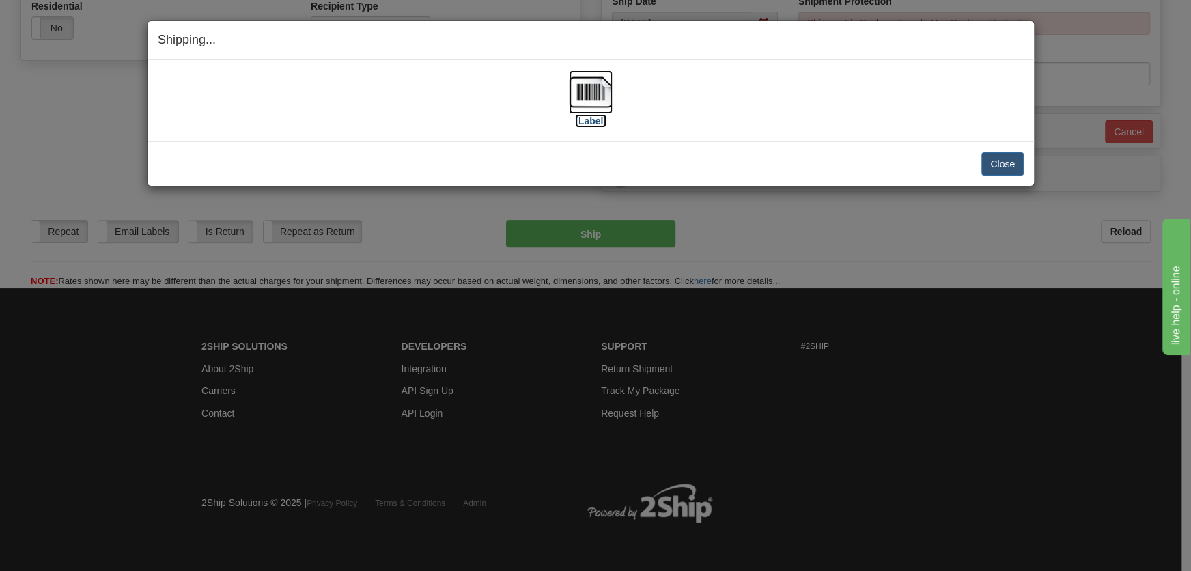
click at [591, 106] on img at bounding box center [591, 92] width 44 height 44
click at [1005, 161] on button "Close" at bounding box center [1002, 163] width 42 height 23
